Goal: Information Seeking & Learning: Learn about a topic

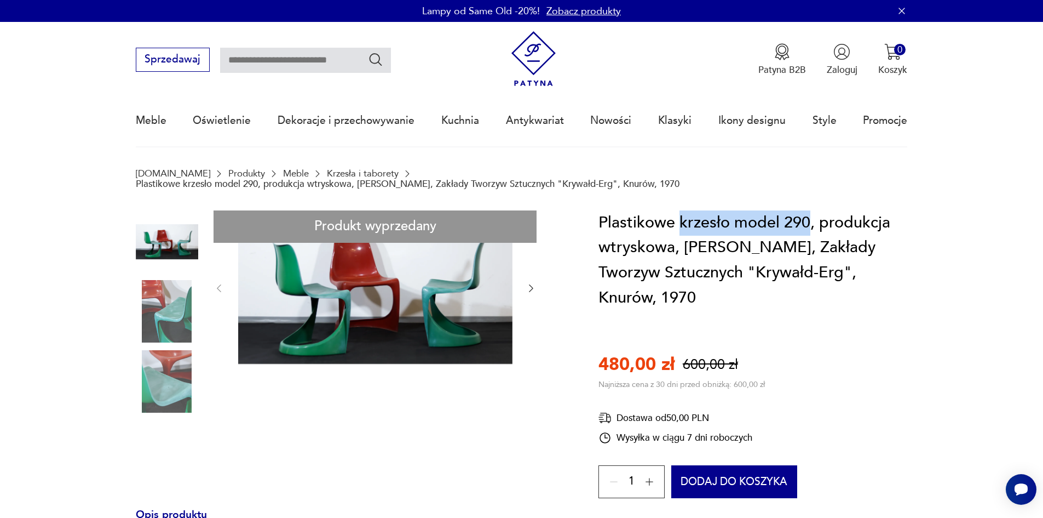
drag, startPoint x: 681, startPoint y: 222, endPoint x: 808, endPoint y: 217, distance: 126.6
click at [808, 217] on h1 "Plastikowe krzesło model 290, produkcja wtryskowa, [PERSON_NAME], Zakłady Tworz…" at bounding box center [753, 260] width 309 height 100
copy h1 "krzesło model 290"
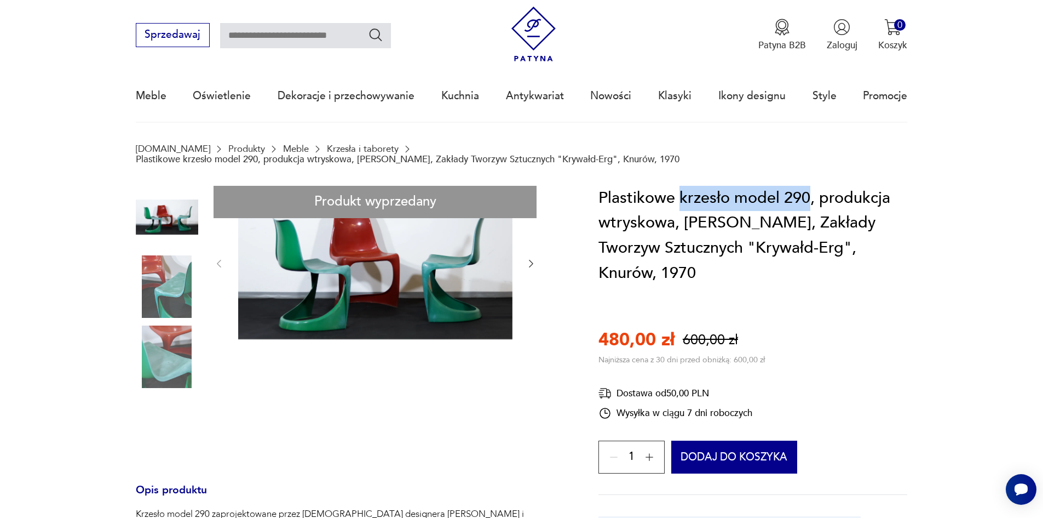
scroll to position [219, 0]
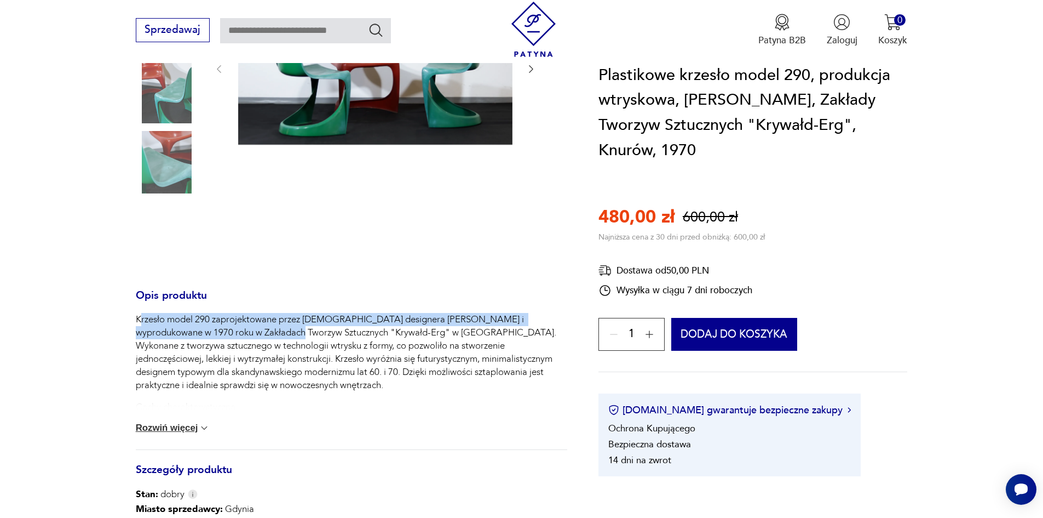
drag, startPoint x: 139, startPoint y: 319, endPoint x: 245, endPoint y: 332, distance: 107.1
click at [245, 332] on p "Krzesło model 290 zaprojektowane przez [DEMOGRAPHIC_DATA] designera [PERSON_NAM…" at bounding box center [352, 352] width 432 height 79
drag, startPoint x: 137, startPoint y: 317, endPoint x: 421, endPoint y: 333, distance: 283.6
click at [421, 333] on p "Krzesło model 290 zaprojektowane przez [DEMOGRAPHIC_DATA] designera [PERSON_NAM…" at bounding box center [352, 352] width 432 height 79
copy p "Krzesło model 290 zaprojektowane przez [DEMOGRAPHIC_DATA] designera [PERSON_NAM…"
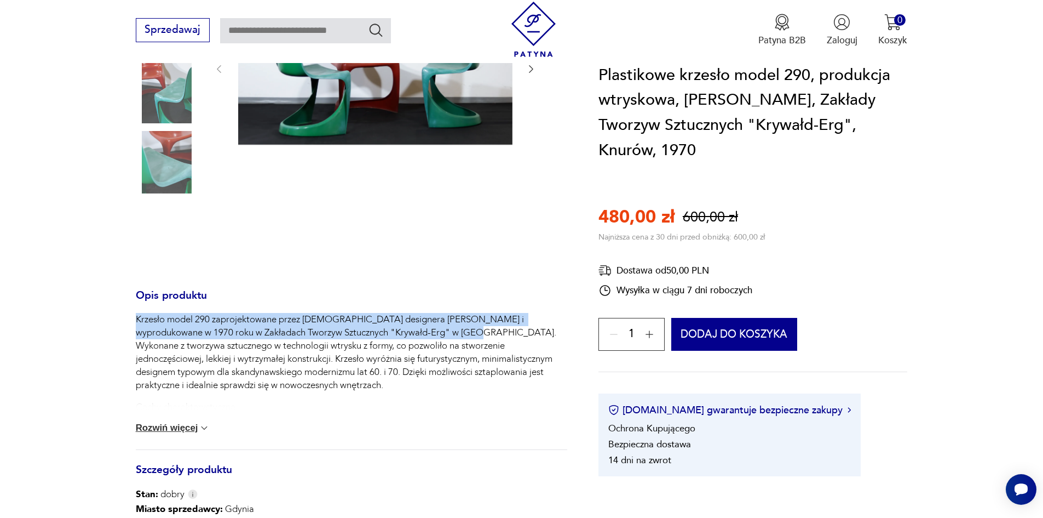
click at [176, 316] on p "Krzesło model 290 zaprojektowane przez [DEMOGRAPHIC_DATA] designera [PERSON_NAM…" at bounding box center [352, 352] width 432 height 79
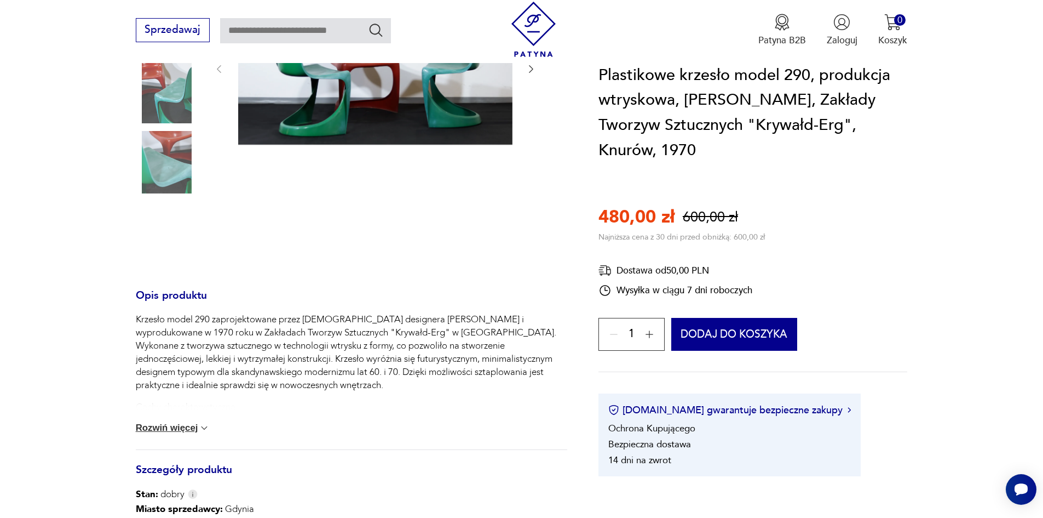
click at [169, 319] on p "Krzesło model 290 zaprojektowane przez [DEMOGRAPHIC_DATA] designera [PERSON_NAM…" at bounding box center [352, 352] width 432 height 79
drag, startPoint x: 136, startPoint y: 316, endPoint x: 210, endPoint y: 320, distance: 74.1
click at [210, 320] on p "Krzesło model 290 zaprojektowane przez [DEMOGRAPHIC_DATA] designera [PERSON_NAM…" at bounding box center [352, 352] width 432 height 79
copy p "Krzesło model 290"
